Goal: Find specific page/section: Find specific page/section

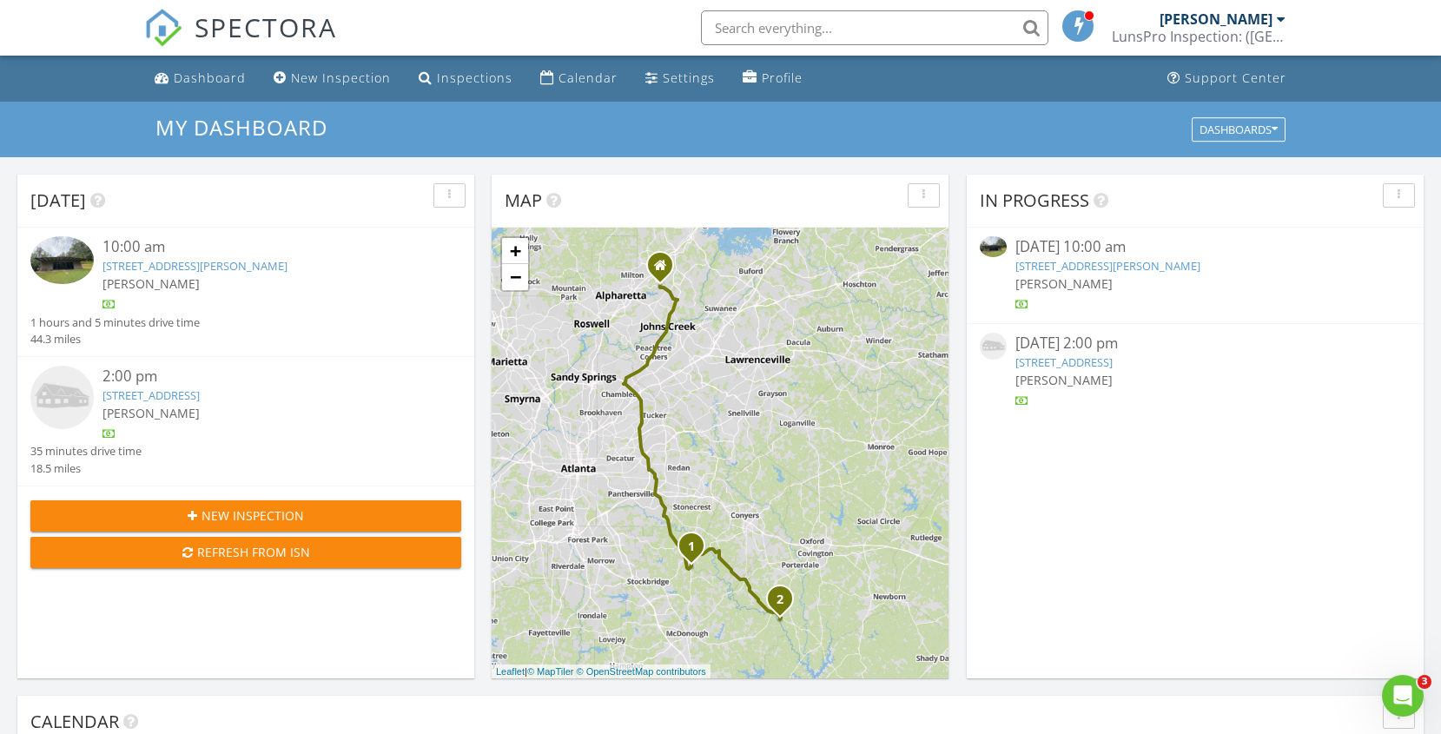
click at [204, 266] on link "803 Bentley Hill Rd, Stockbridge, GA 30281" at bounding box center [195, 266] width 185 height 16
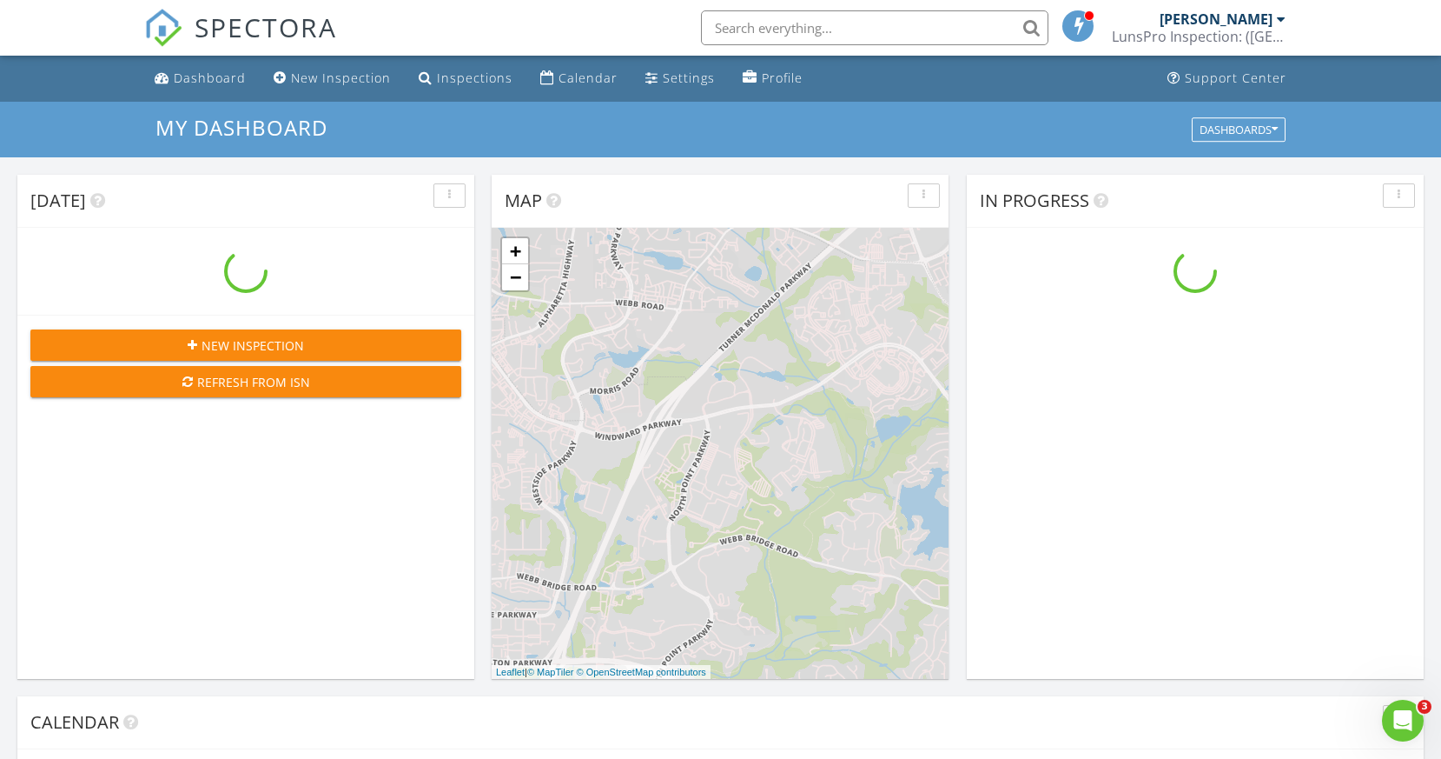
scroll to position [1582, 1442]
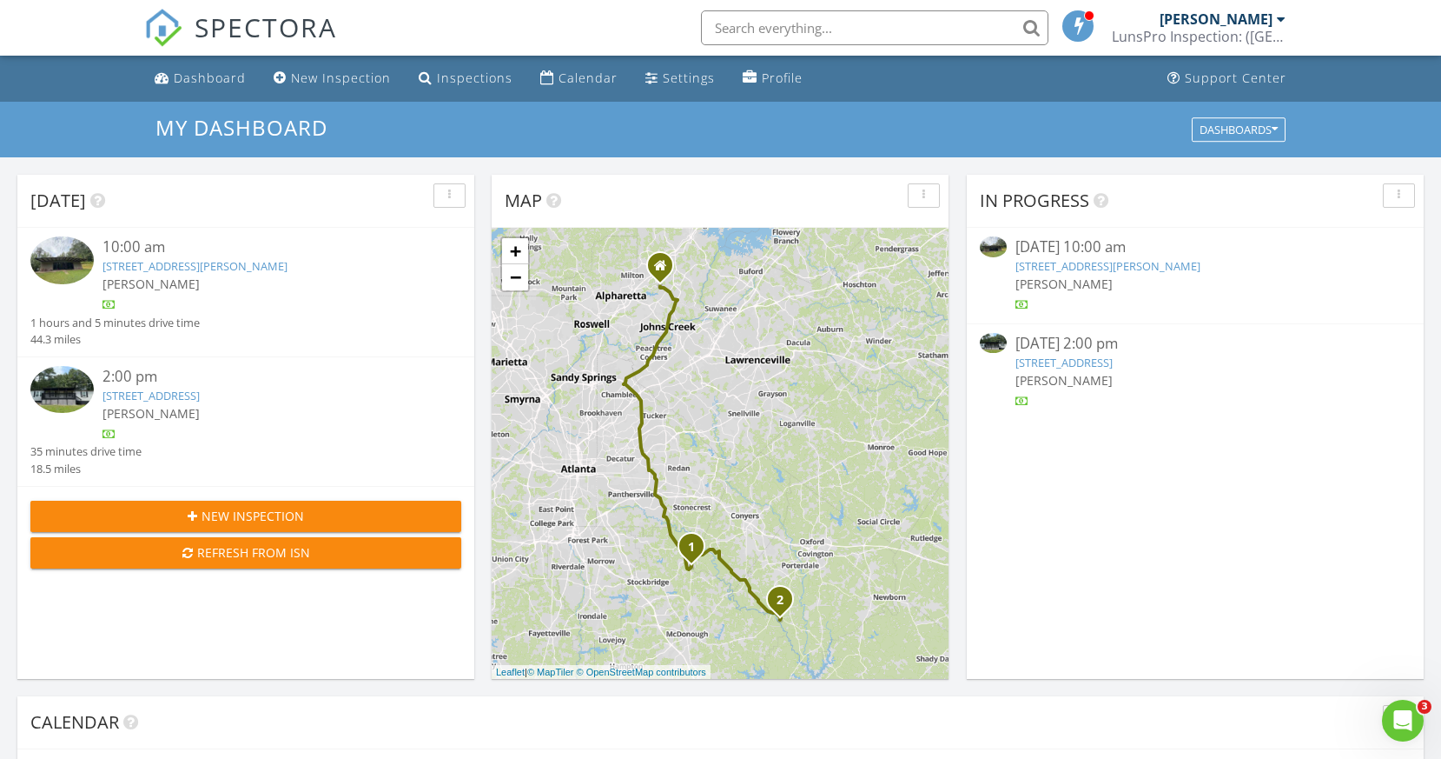
click at [248, 267] on link "803 Bentley Hill Rd, Stockbridge, GA 30281" at bounding box center [195, 266] width 185 height 16
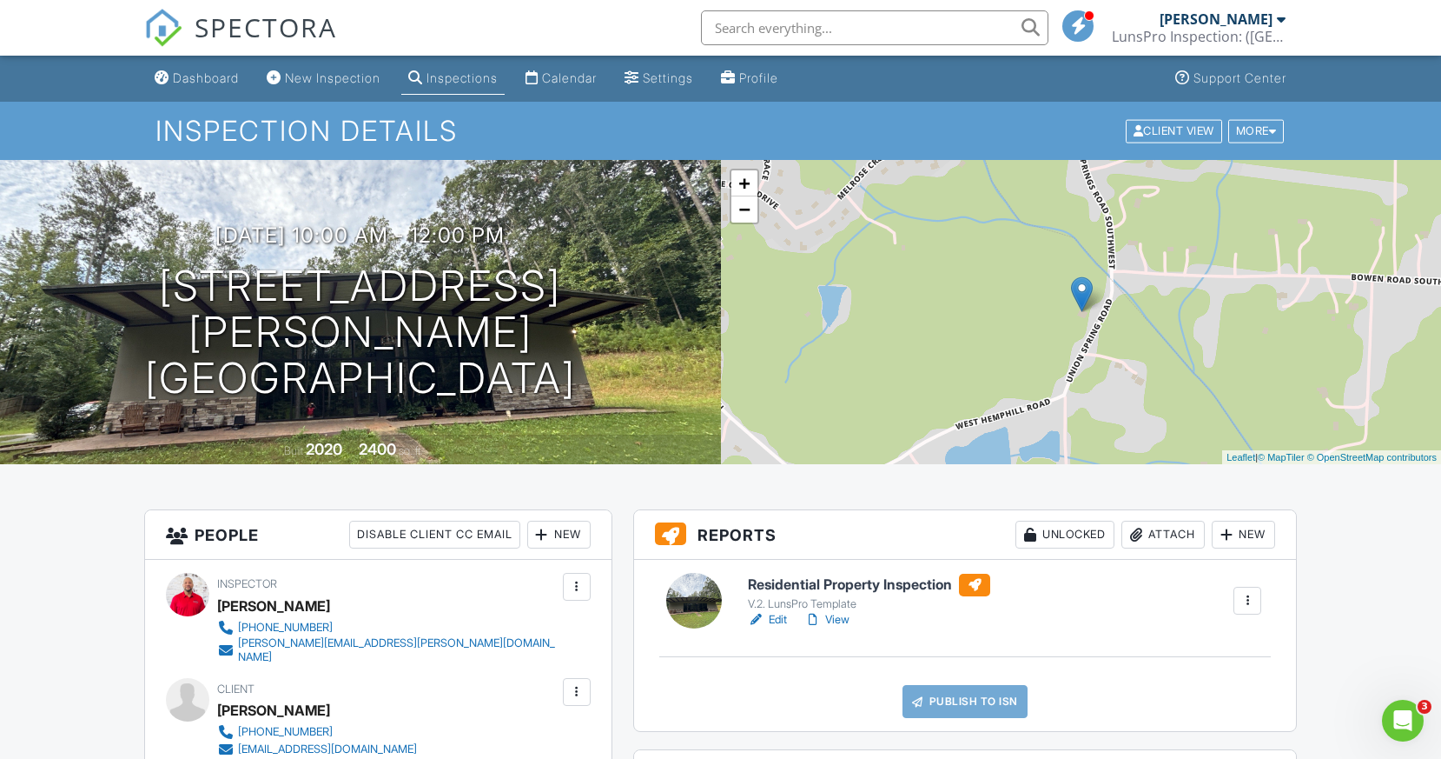
click at [887, 583] on h6 "Residential Property Inspection" at bounding box center [869, 584] width 242 height 23
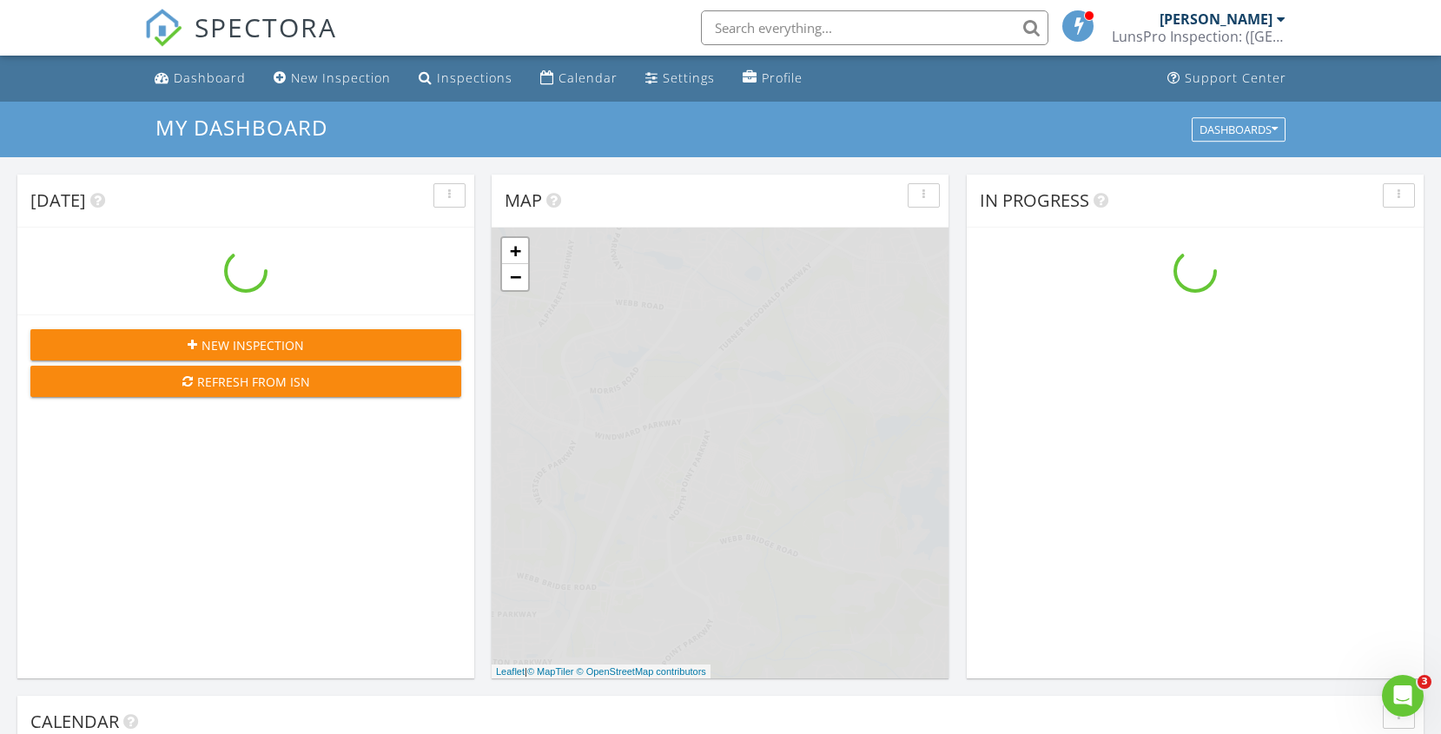
scroll to position [1582, 1442]
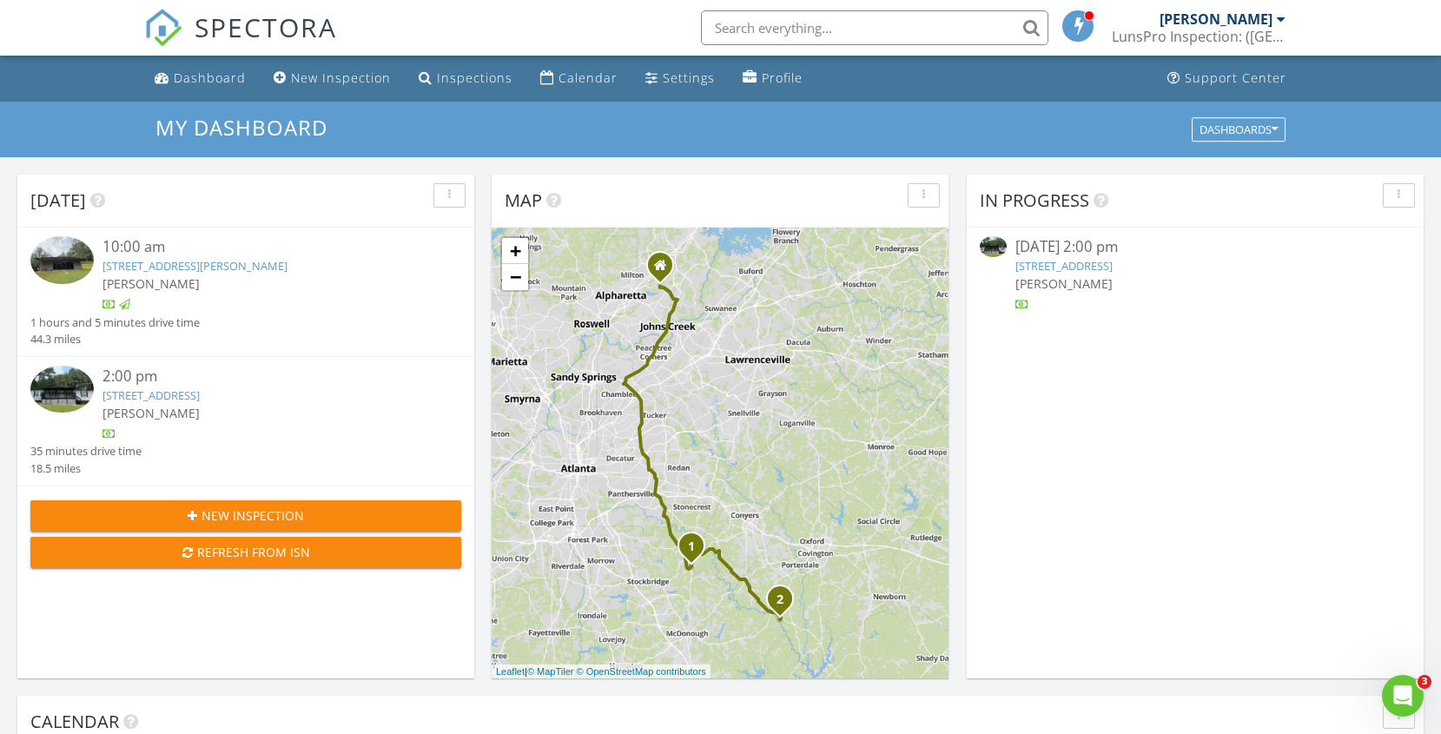
click at [200, 388] on link "[STREET_ADDRESS]" at bounding box center [151, 396] width 97 height 16
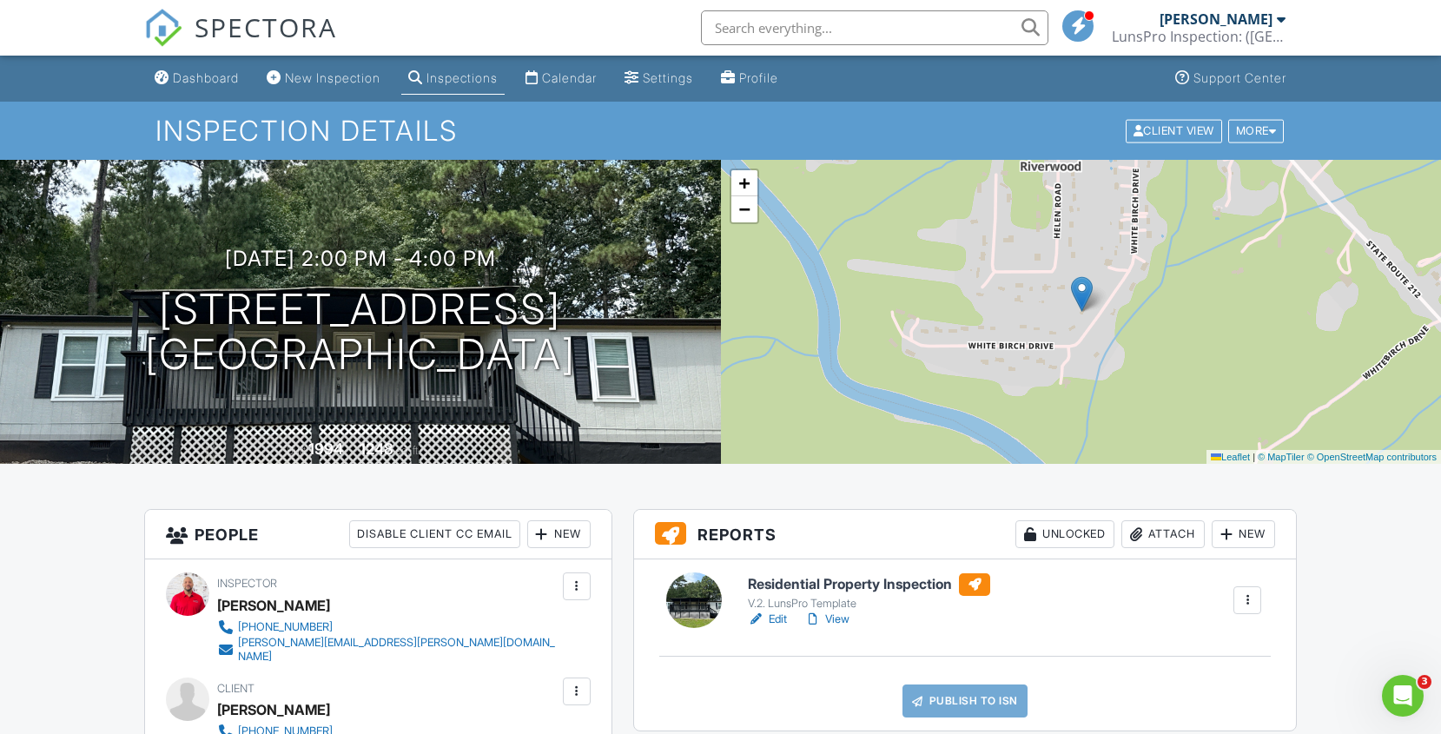
click at [852, 584] on h6 "Residential Property Inspection" at bounding box center [869, 584] width 242 height 23
